Goal: Navigation & Orientation: Find specific page/section

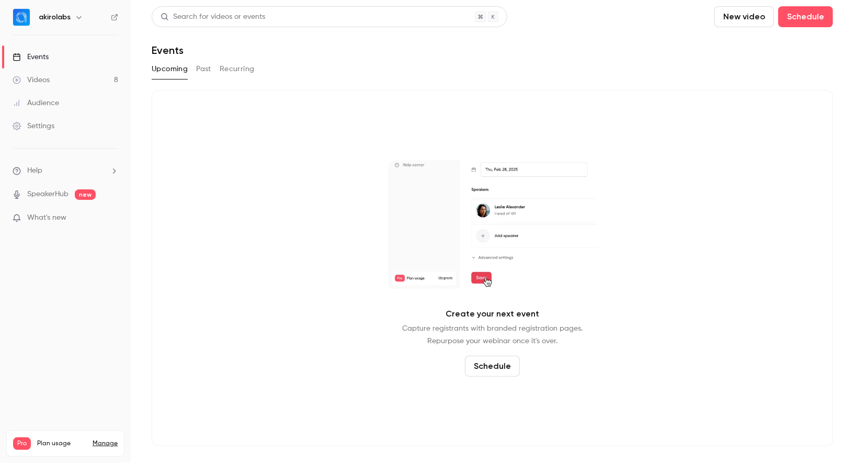
click at [106, 80] on link "Videos 8" at bounding box center [65, 79] width 131 height 23
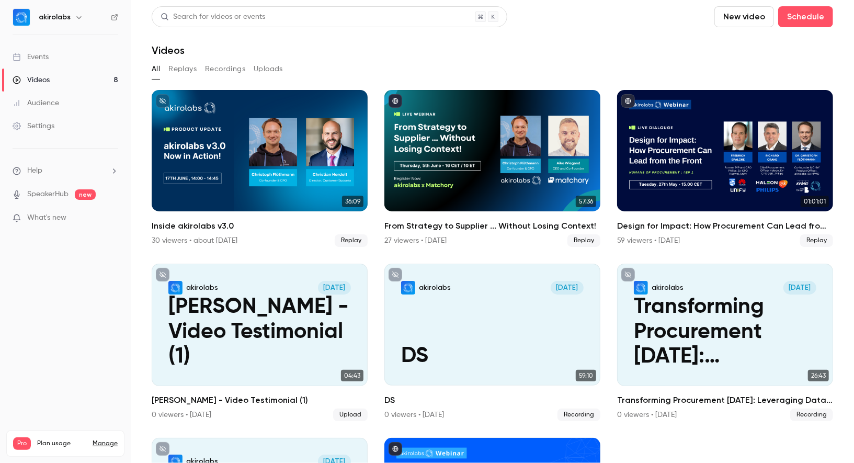
click at [94, 57] on link "Events" at bounding box center [65, 56] width 131 height 23
